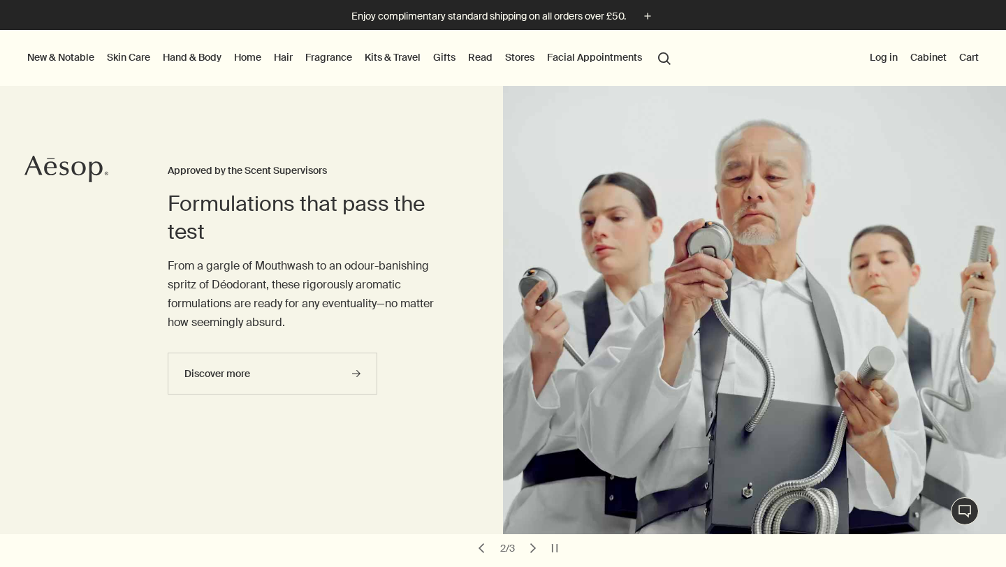
click at [179, 61] on link "Hand & Body" at bounding box center [192, 57] width 64 height 18
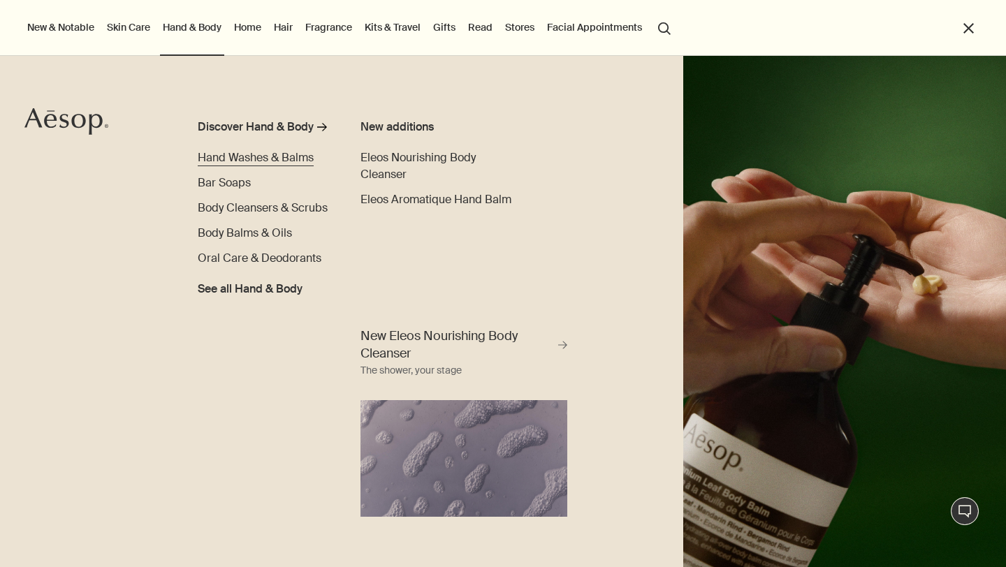
click at [300, 164] on span "Hand Washes & Balms" at bounding box center [256, 157] width 116 height 15
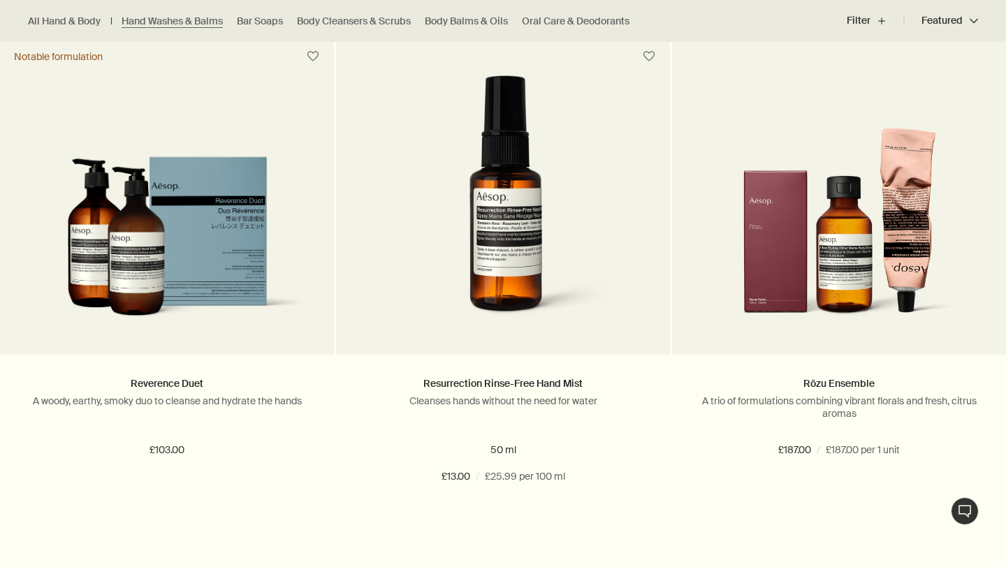
scroll to position [1473, 0]
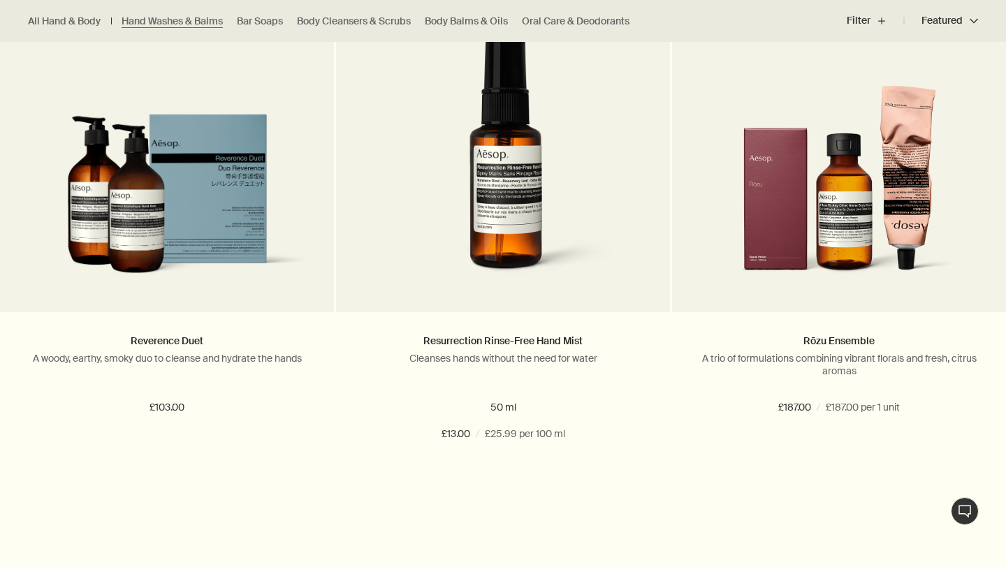
click at [334, 28] on ul "All Hand & Body Hand Washes & Balms Bar Soaps Body Cleansers & Scrubs Body Balm…" at bounding box center [332, 21] width 665 height 42
click at [335, 22] on link "Body Cleansers & Scrubs" at bounding box center [354, 21] width 114 height 13
